Goal: Information Seeking & Learning: Stay updated

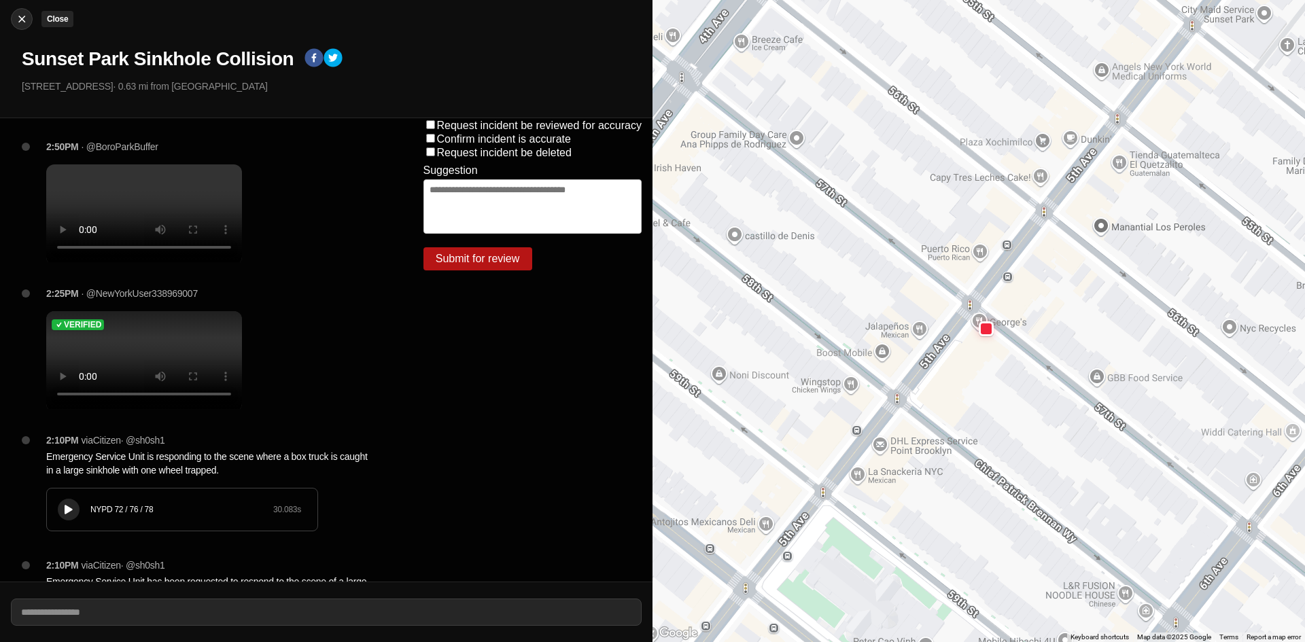
click at [17, 20] on img at bounding box center [22, 19] width 14 height 14
select select "*"
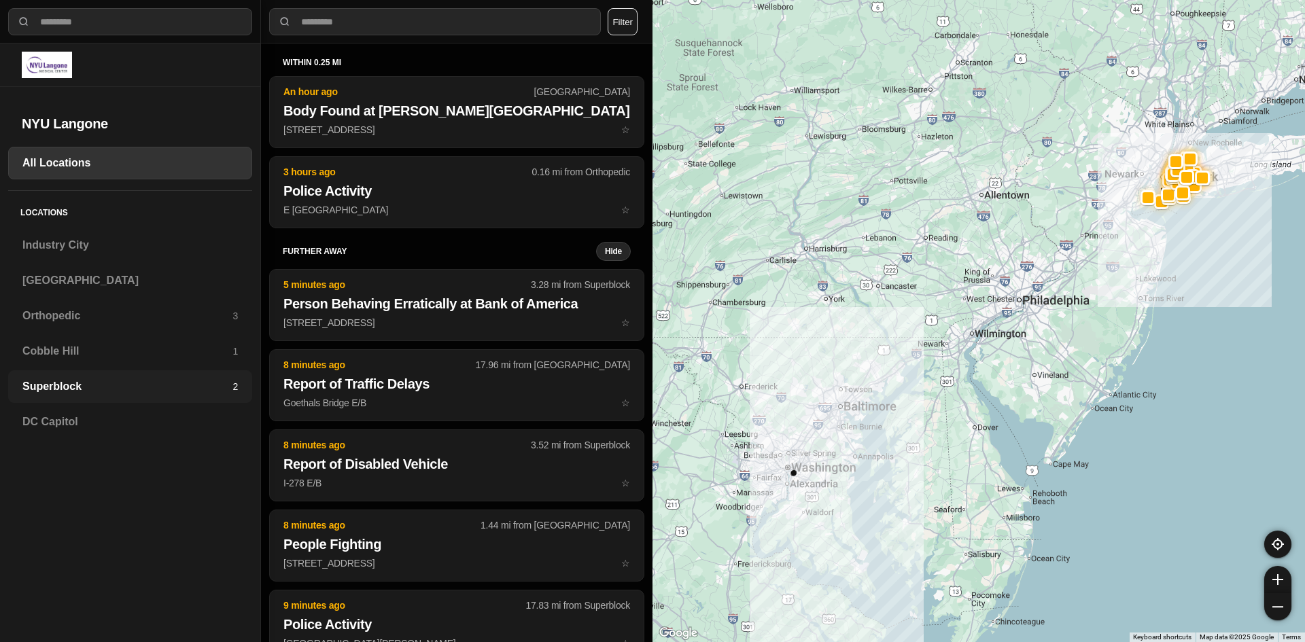
click at [51, 377] on div "Superblock 2" at bounding box center [130, 387] width 244 height 33
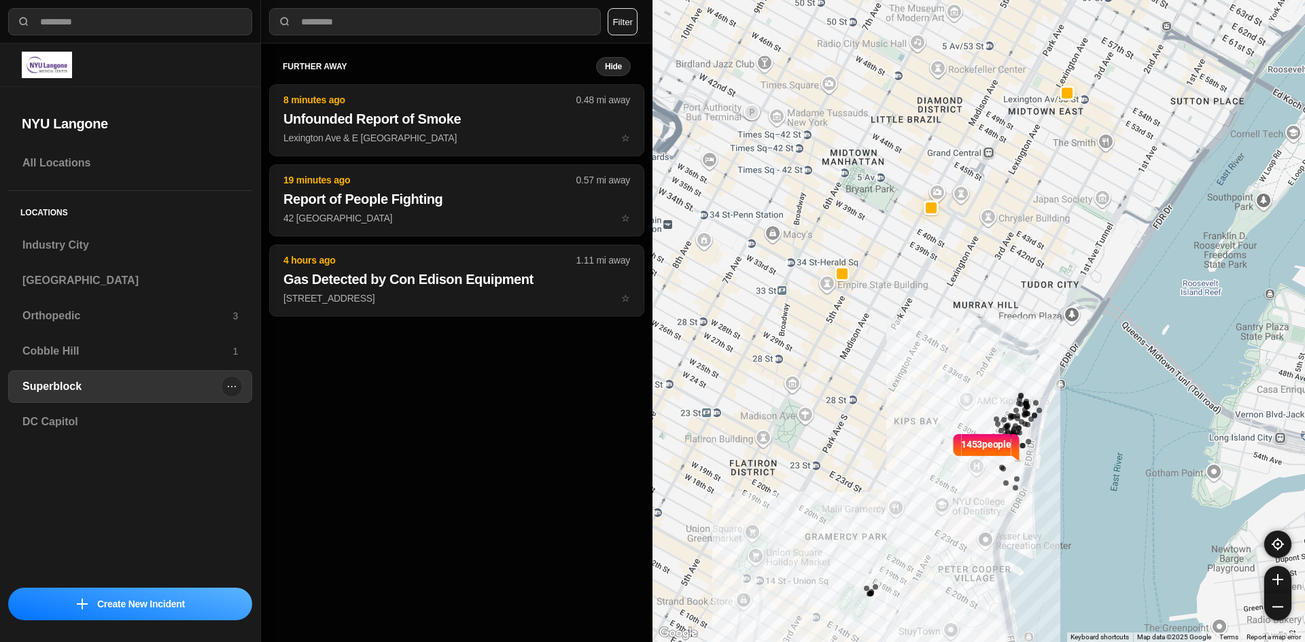
click at [39, 383] on h3 "Superblock" at bounding box center [121, 387] width 199 height 16
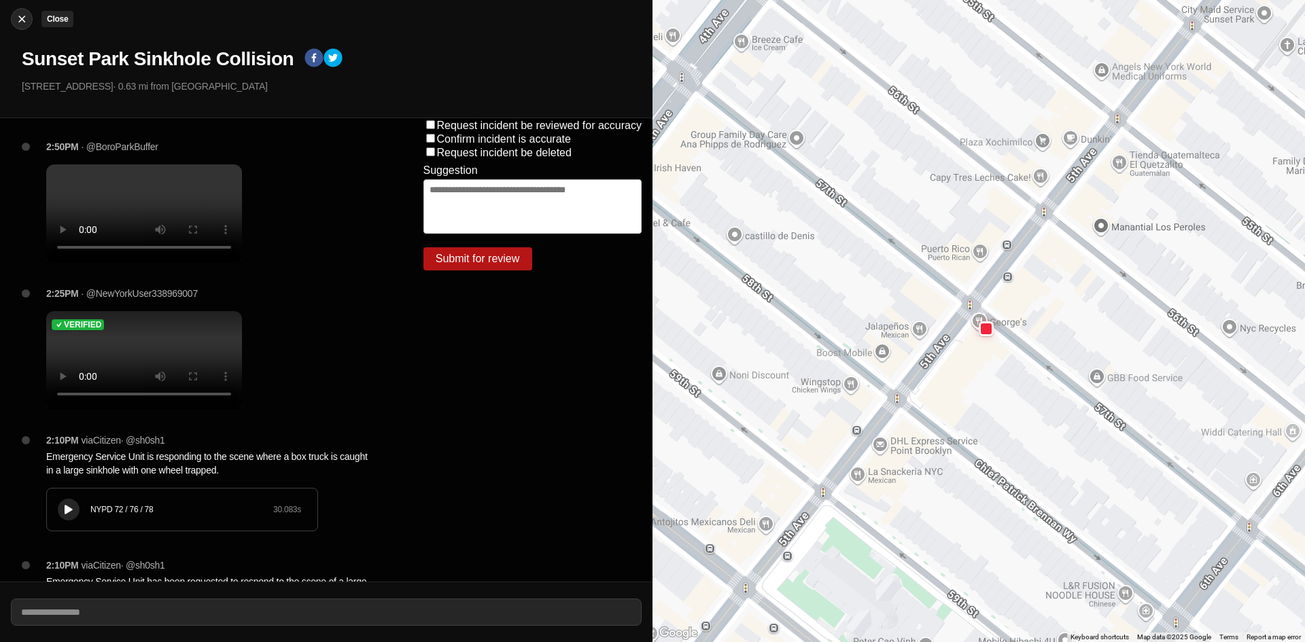
click at [24, 16] on img at bounding box center [22, 19] width 14 height 14
select select "*"
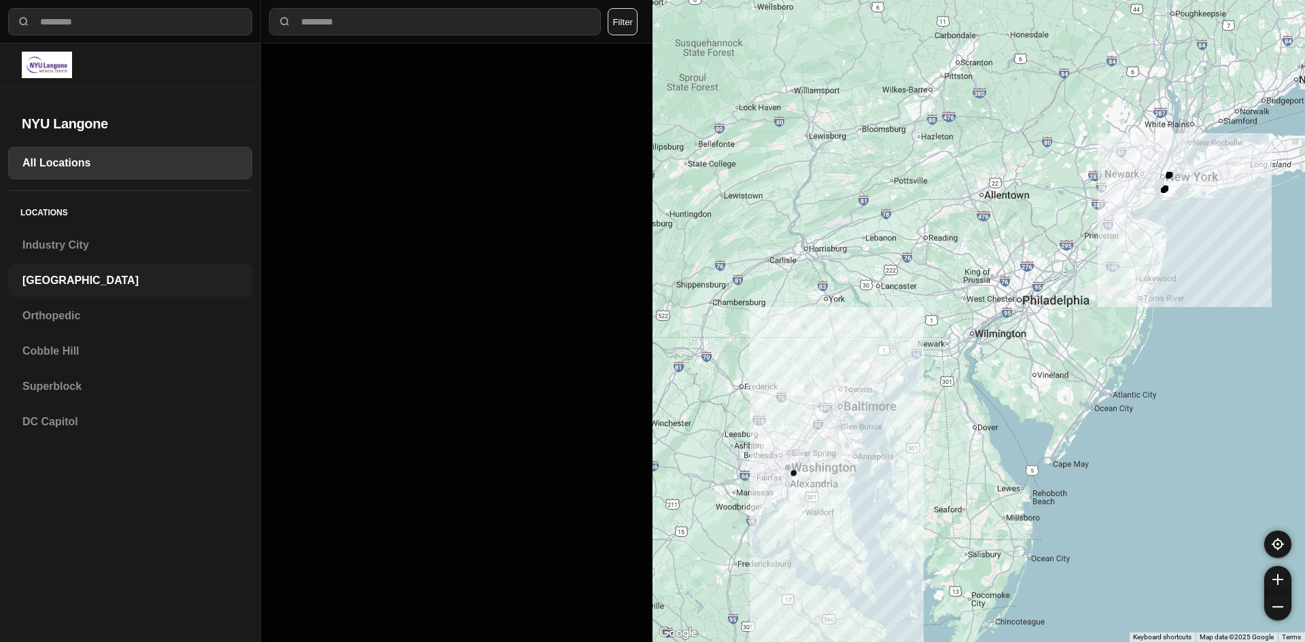
click at [53, 279] on h3 "[GEOGRAPHIC_DATA]" at bounding box center [130, 281] width 216 height 16
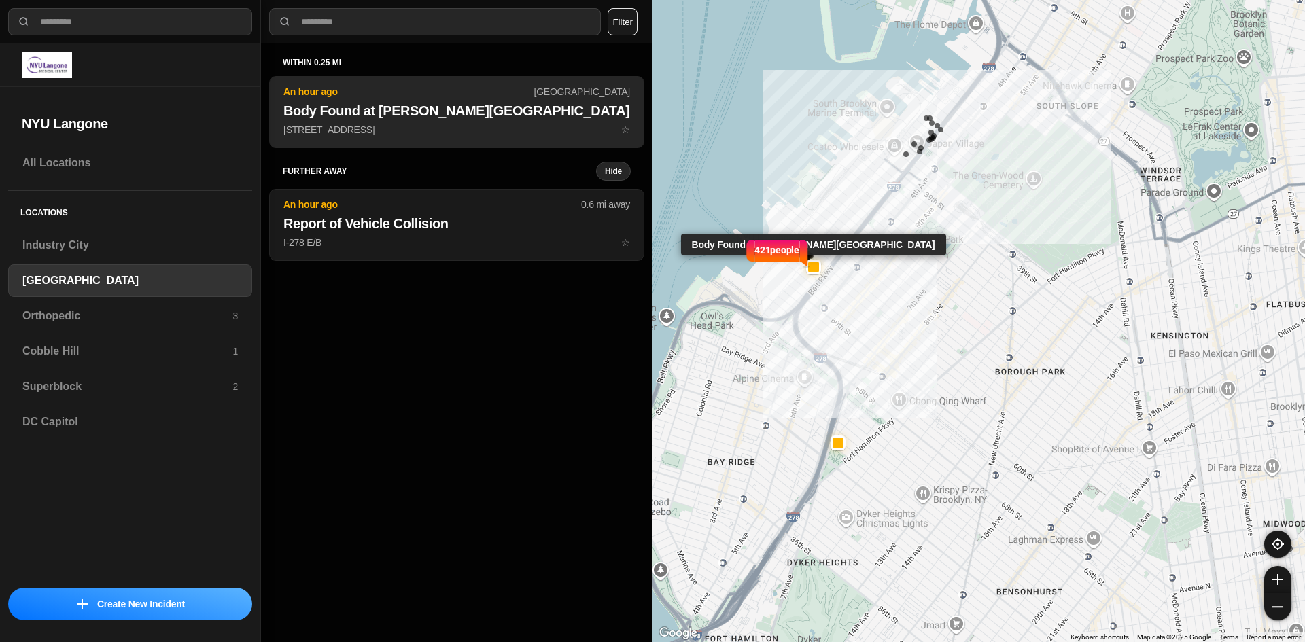
click at [447, 122] on button "An hour ago Brooklyn Body Found at Martin Luther Playground 5502 2nd Ave ☆" at bounding box center [456, 112] width 375 height 72
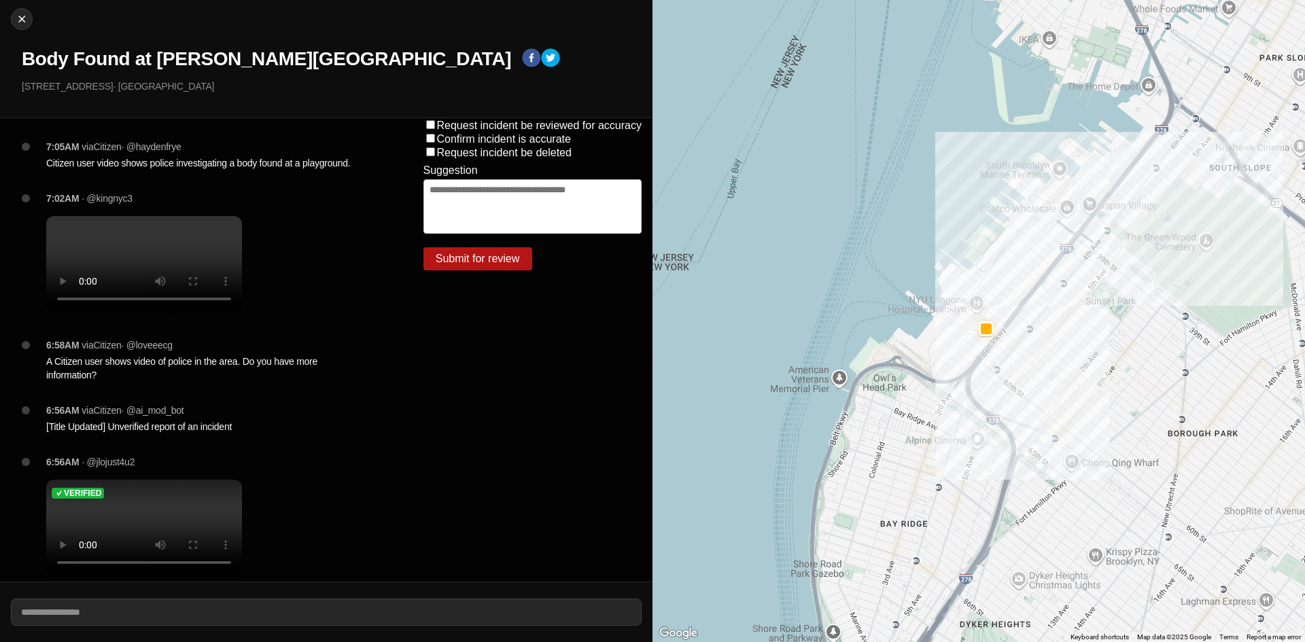
click at [328, 335] on div "7:02AM · @kingnyc3" at bounding box center [213, 265] width 356 height 147
click at [25, 19] on img at bounding box center [22, 19] width 14 height 14
select select "*"
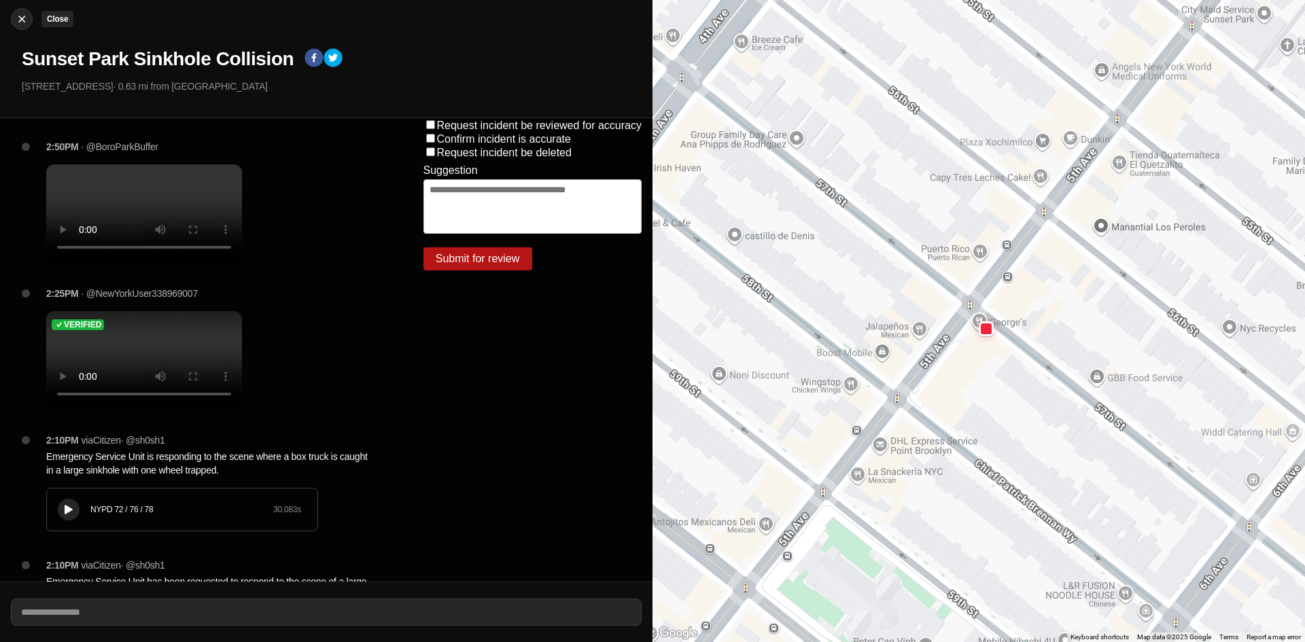
click at [27, 19] on img at bounding box center [22, 19] width 14 height 14
select select "*"
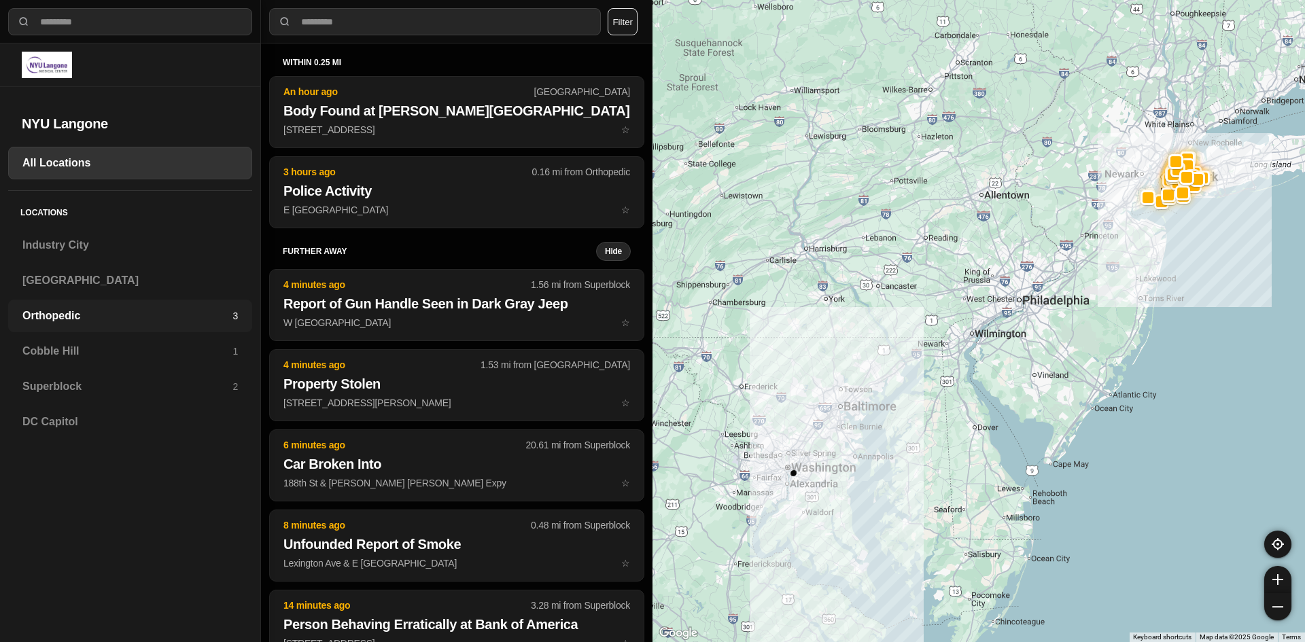
click at [52, 320] on h3 "Orthopedic" at bounding box center [127, 316] width 210 height 16
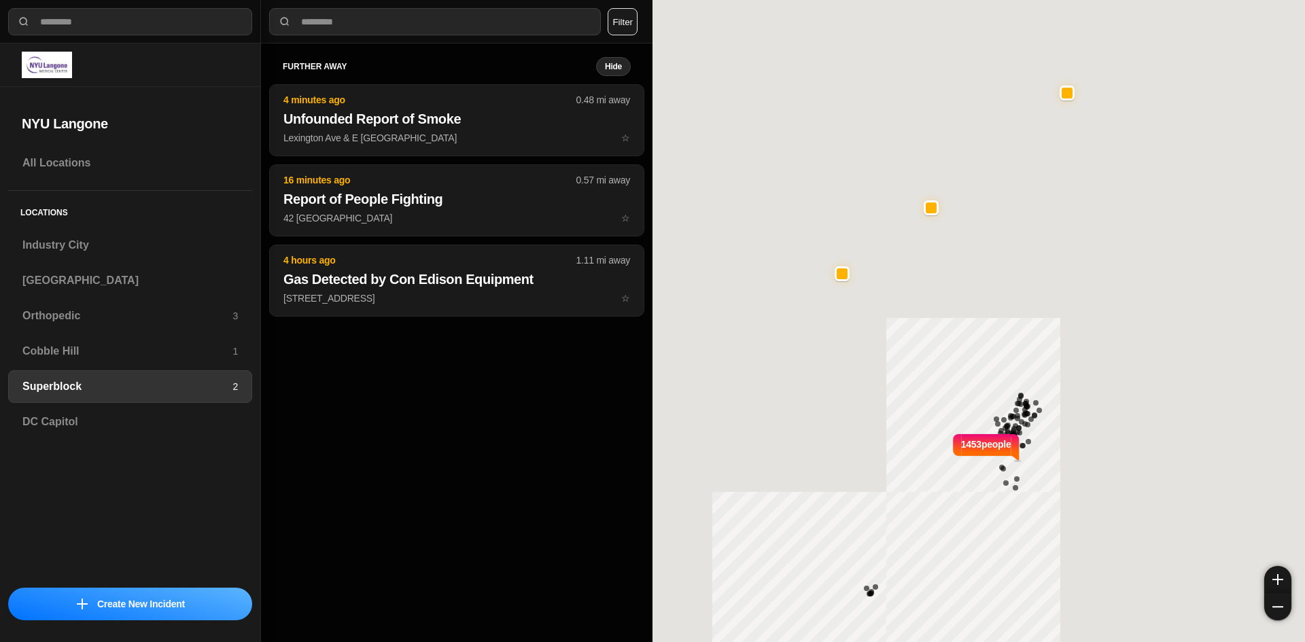
select select "*"
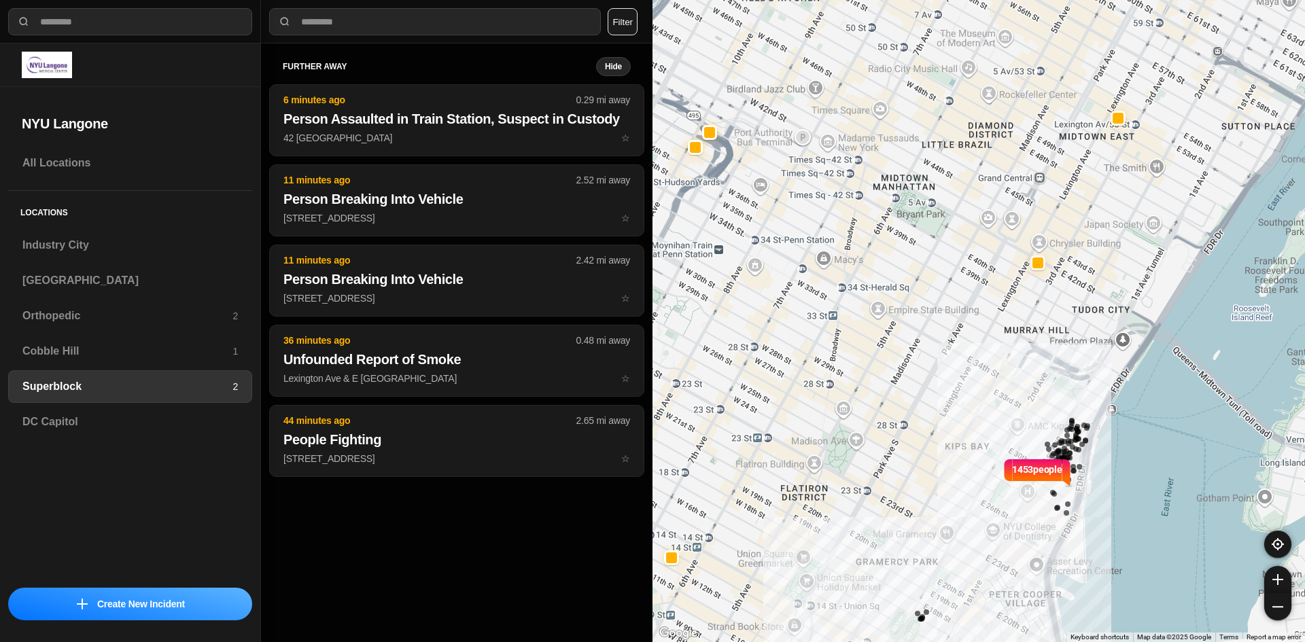
drag, startPoint x: 709, startPoint y: 337, endPoint x: 769, endPoint y: 363, distance: 65.2
click at [769, 363] on div "1453 people" at bounding box center [979, 321] width 653 height 642
click at [623, 13] on button "Filter" at bounding box center [623, 21] width 30 height 27
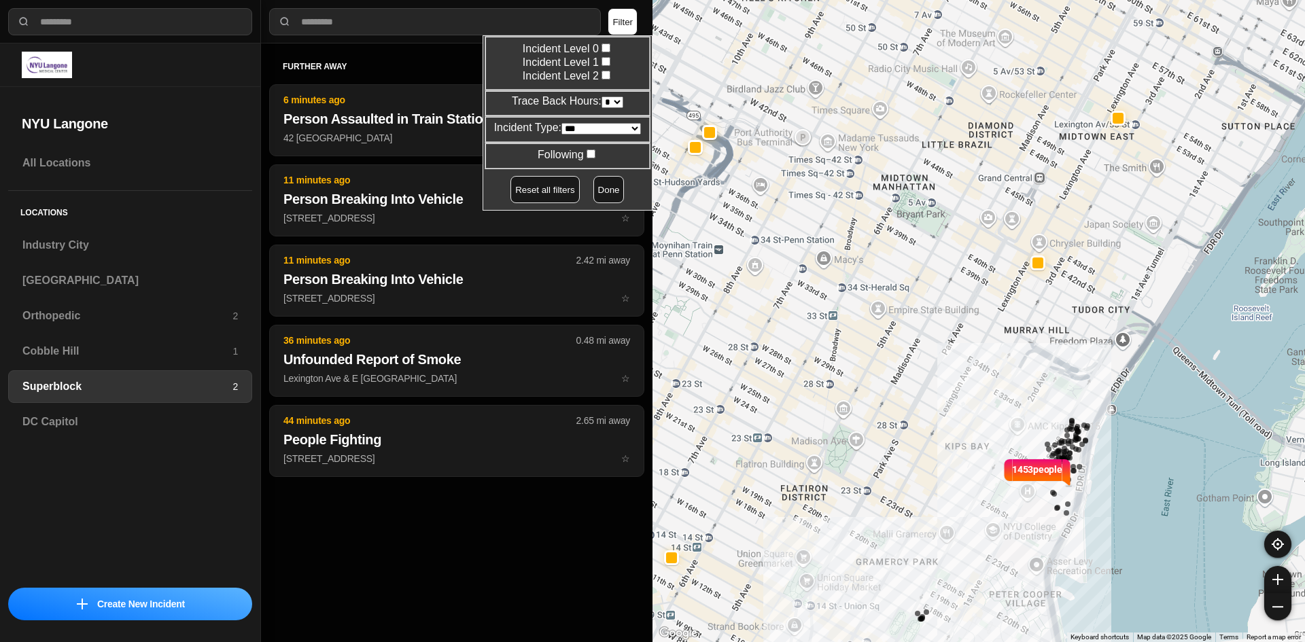
click at [608, 101] on select "* * * * **" at bounding box center [613, 103] width 22 height 12
select select "*"
click at [602, 97] on select "* * * * **" at bounding box center [613, 103] width 22 height 12
click at [599, 181] on button "Done" at bounding box center [609, 189] width 31 height 27
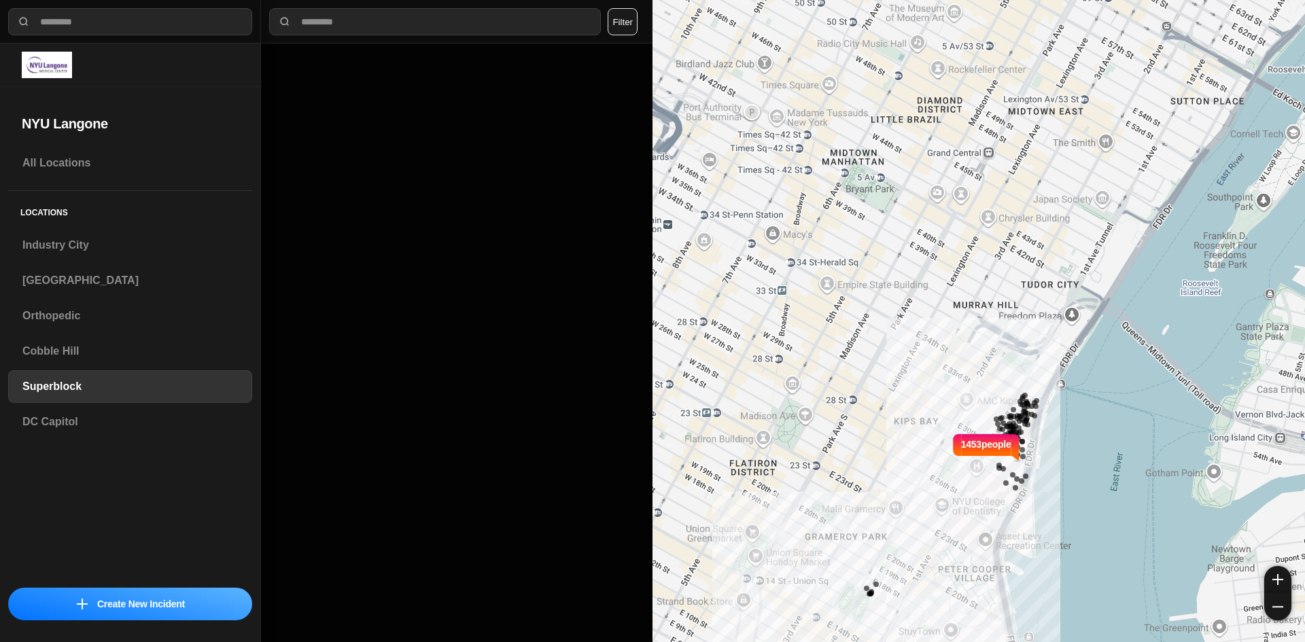
select select "*"
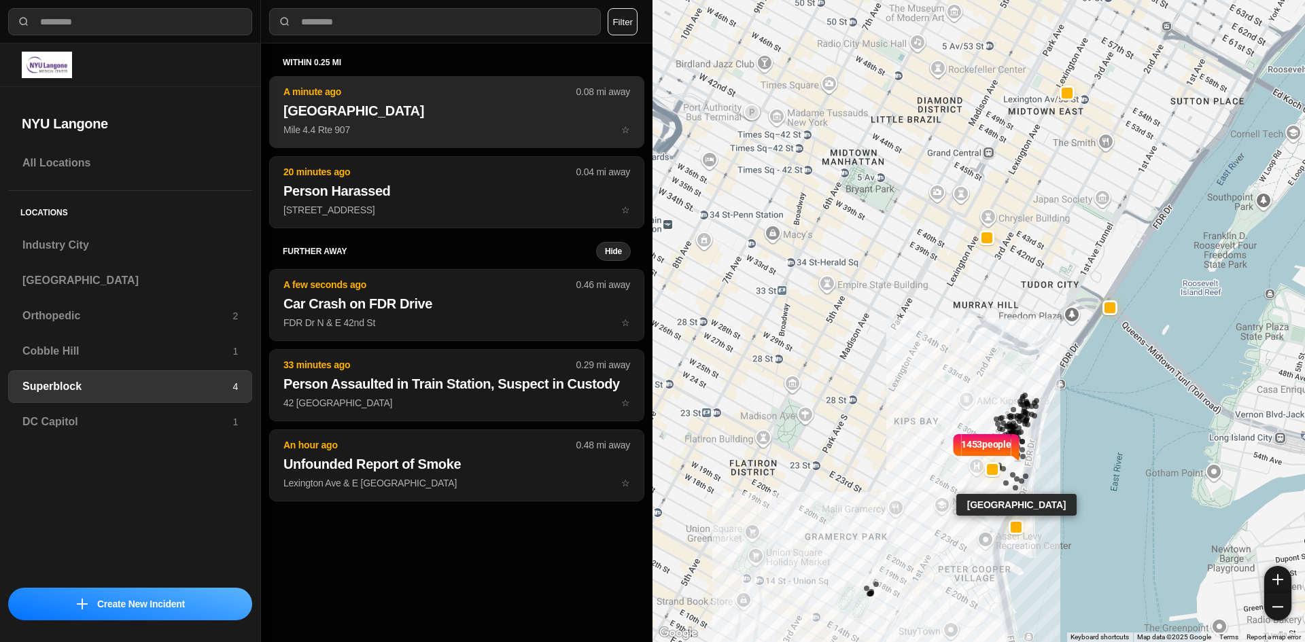
click at [418, 109] on h2 "Truck Blocking Roadway" at bounding box center [457, 110] width 347 height 19
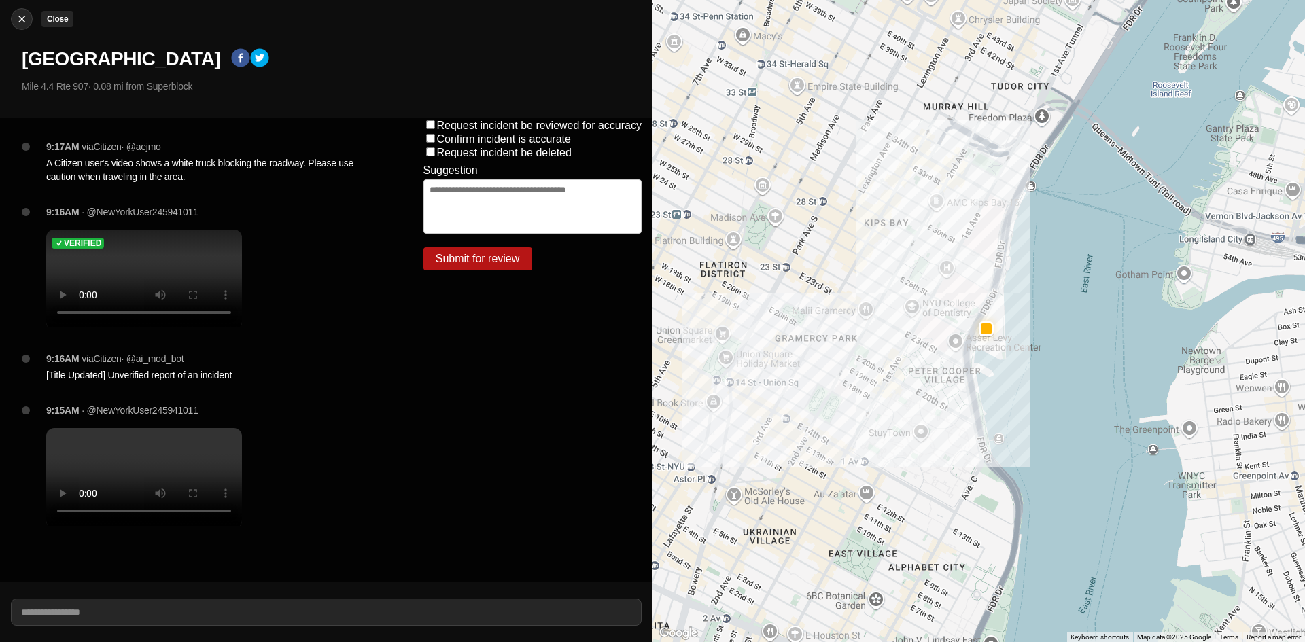
click at [14, 23] on div at bounding box center [22, 19] width 20 height 14
select select "*"
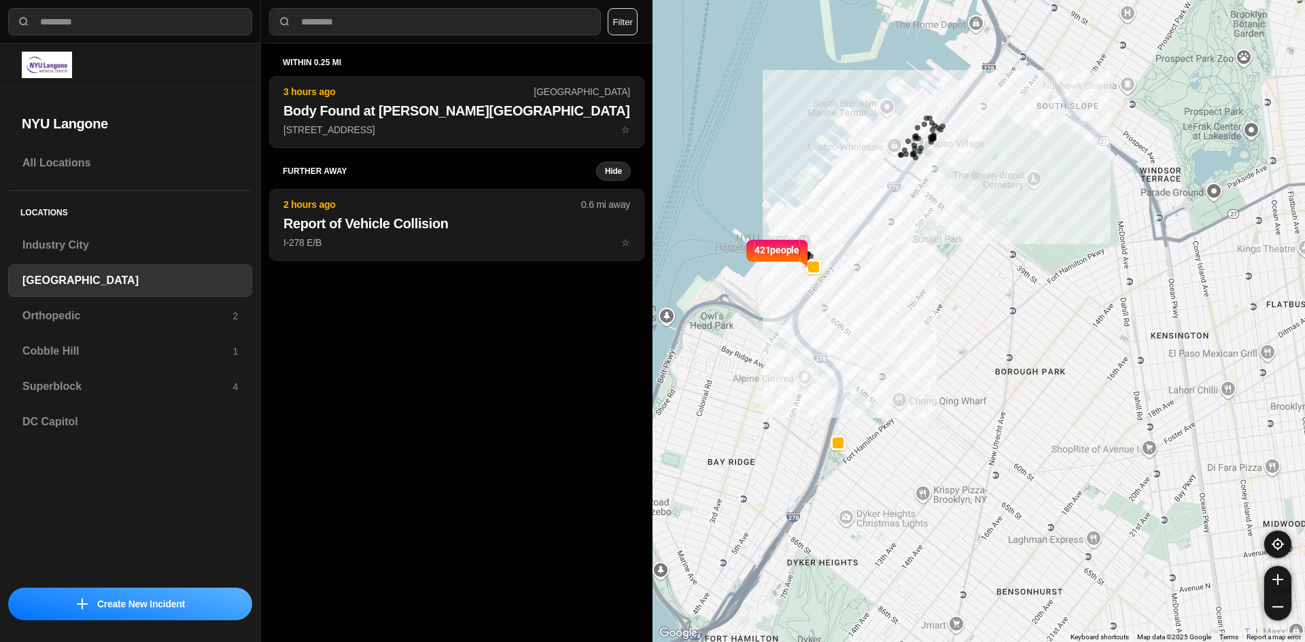
select select "*"
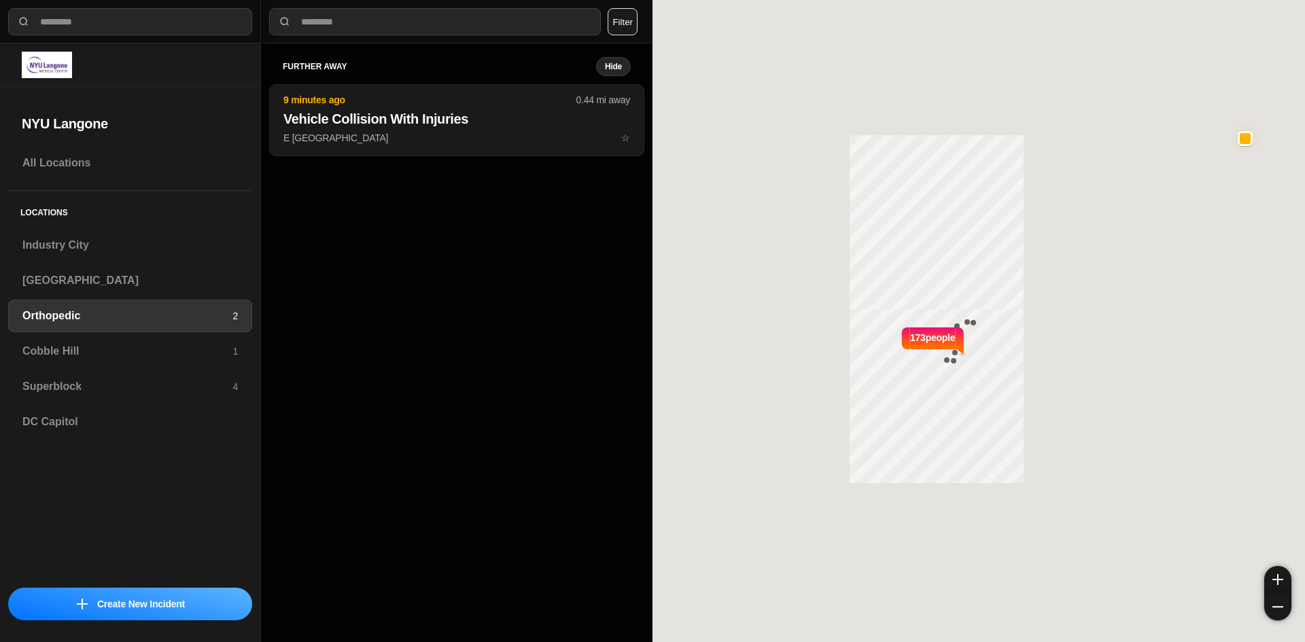
select select "*"
